Goal: Navigation & Orientation: Find specific page/section

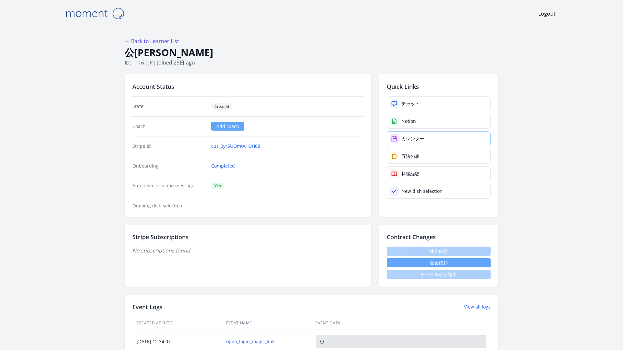
click at [401, 136] on div "カレンダー" at bounding box center [412, 139] width 23 height 6
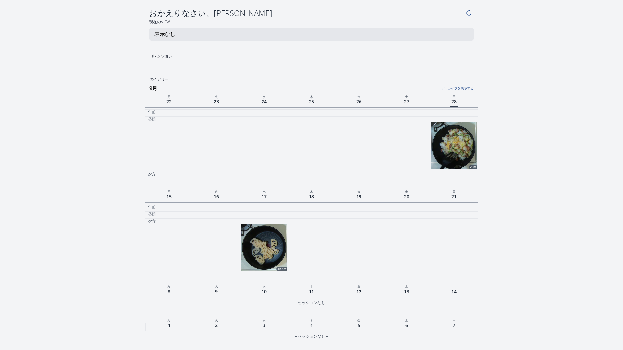
click at [460, 122] on img at bounding box center [453, 145] width 47 height 47
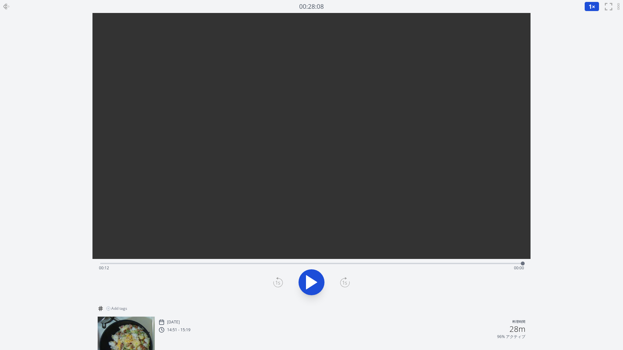
scroll to position [30, 0]
